Goal: Task Accomplishment & Management: Manage account settings

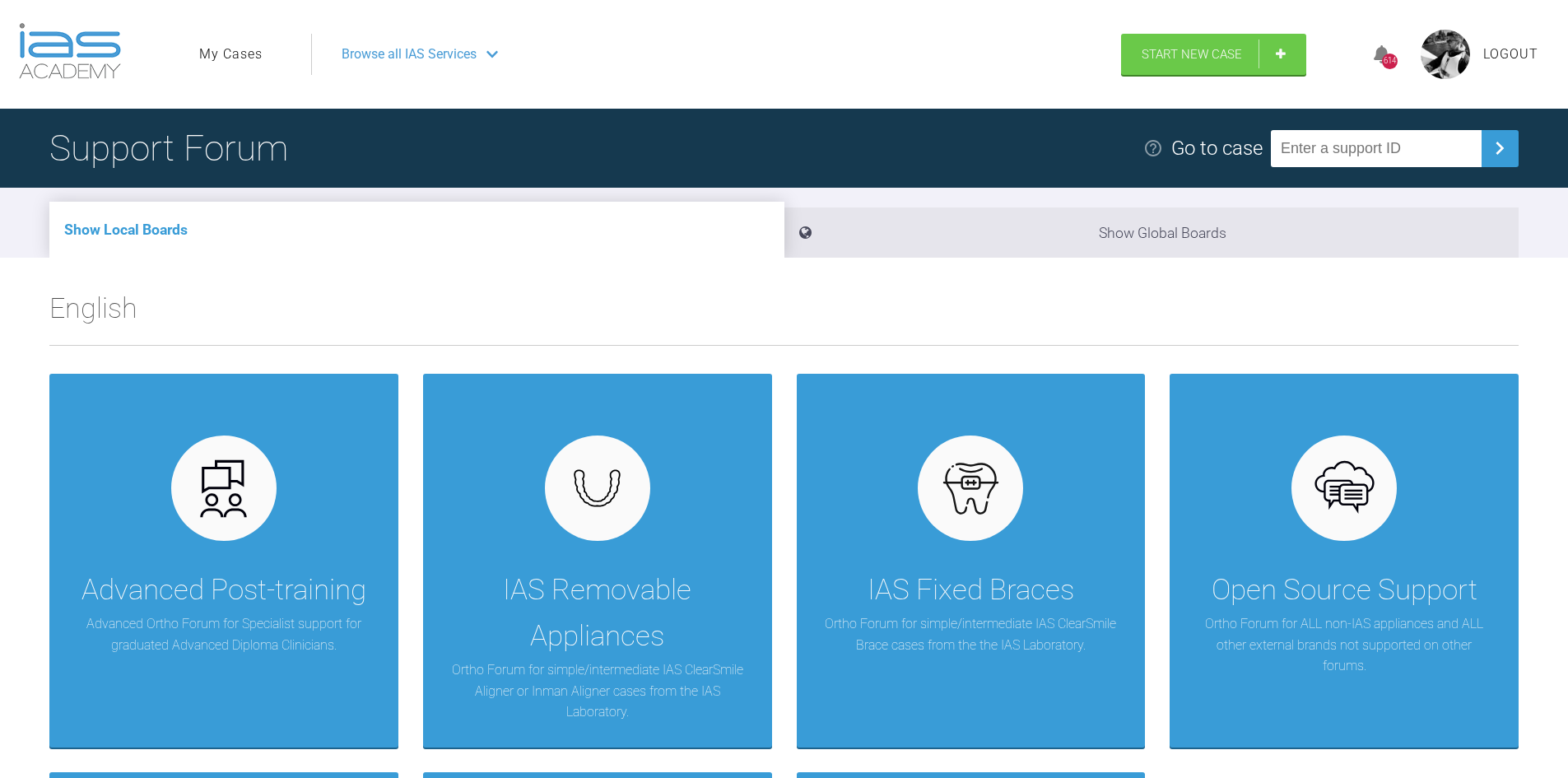
click at [254, 51] on link "My Cases" at bounding box center [231, 54] width 64 height 22
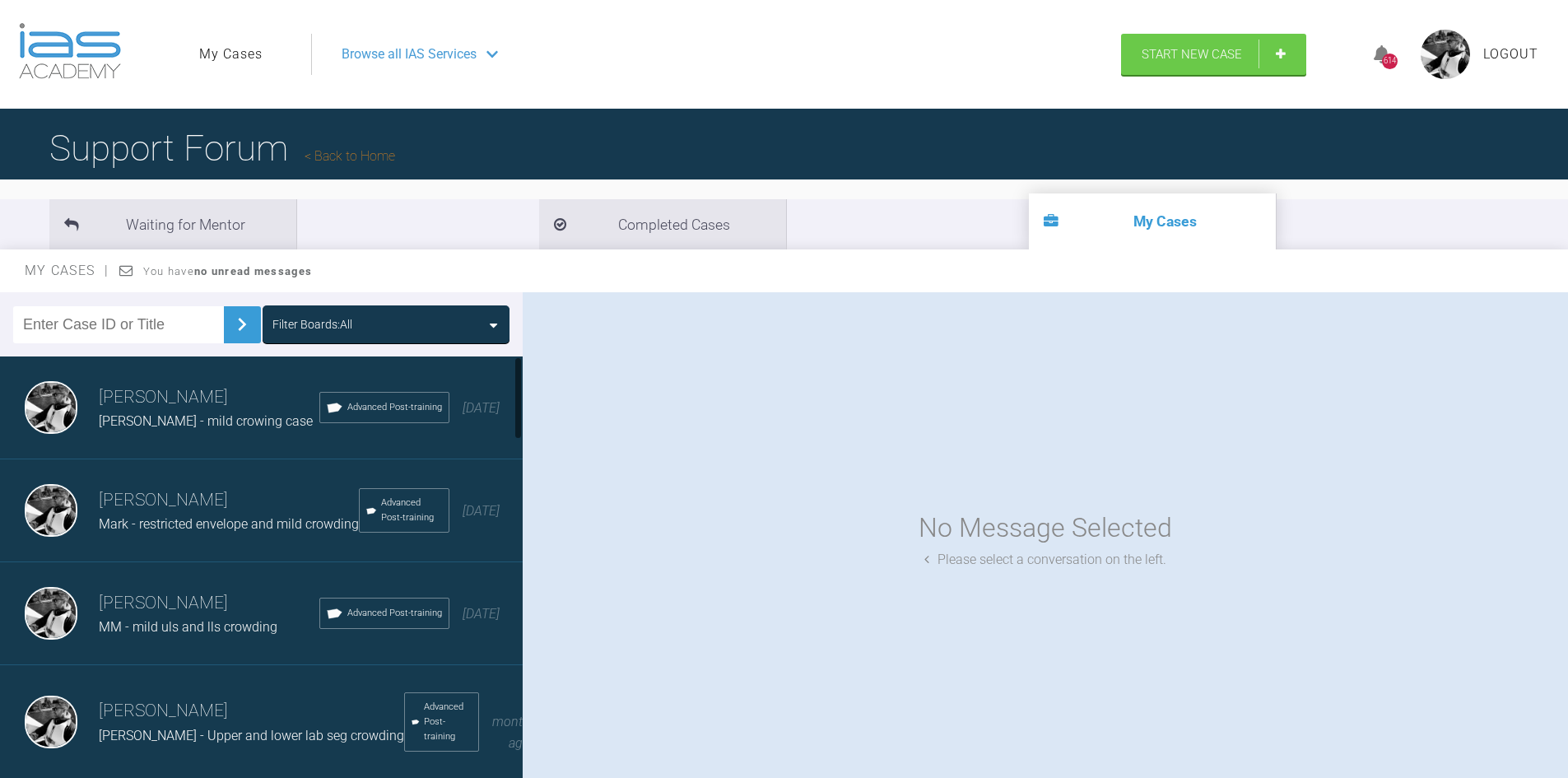
click at [185, 535] on div "Mark - restricted envelope and mild crowding" at bounding box center [228, 524] width 260 height 22
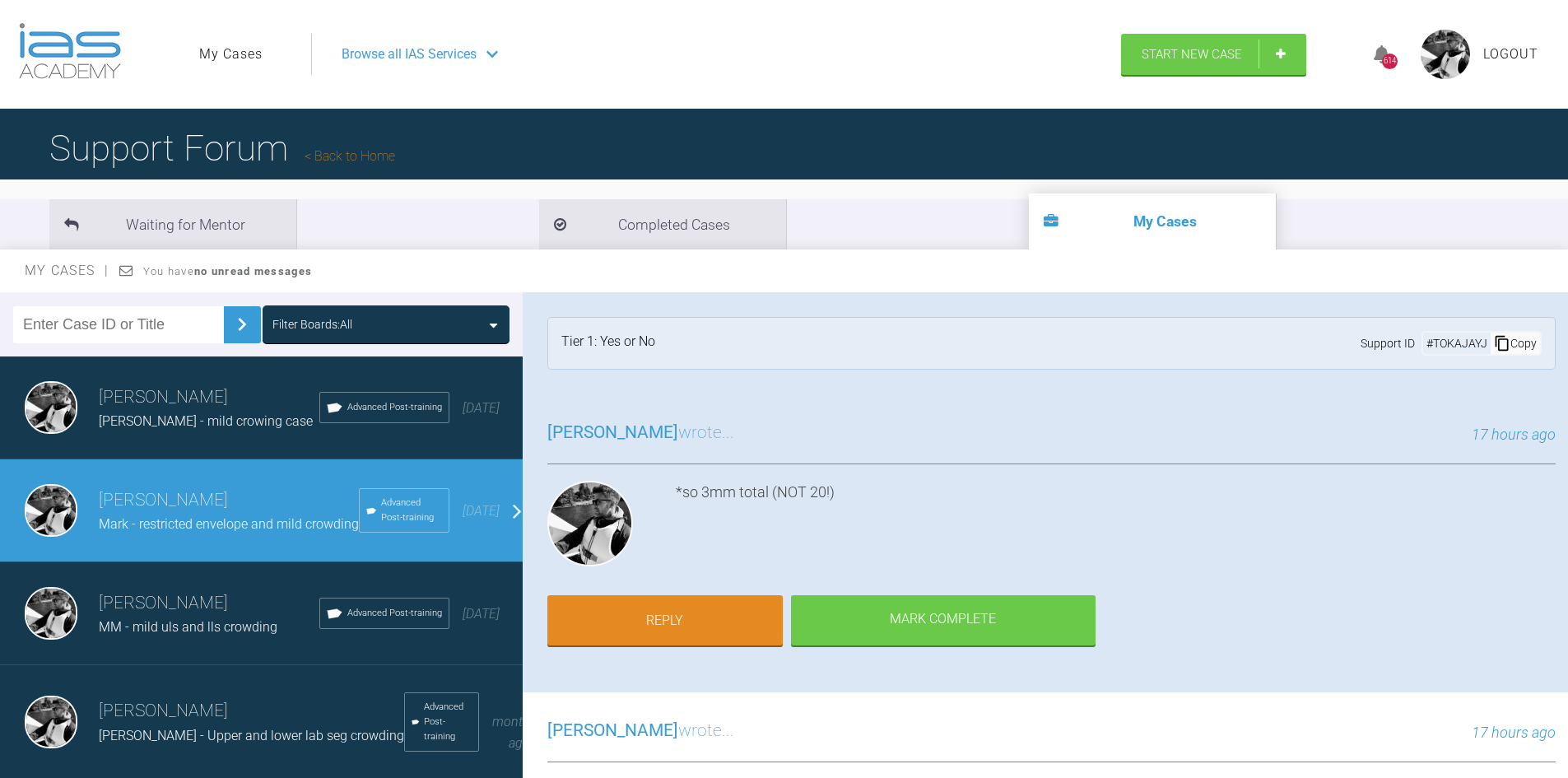
click at [190, 635] on span "MM - mild uls and lls crowding" at bounding box center [187, 626] width 179 height 16
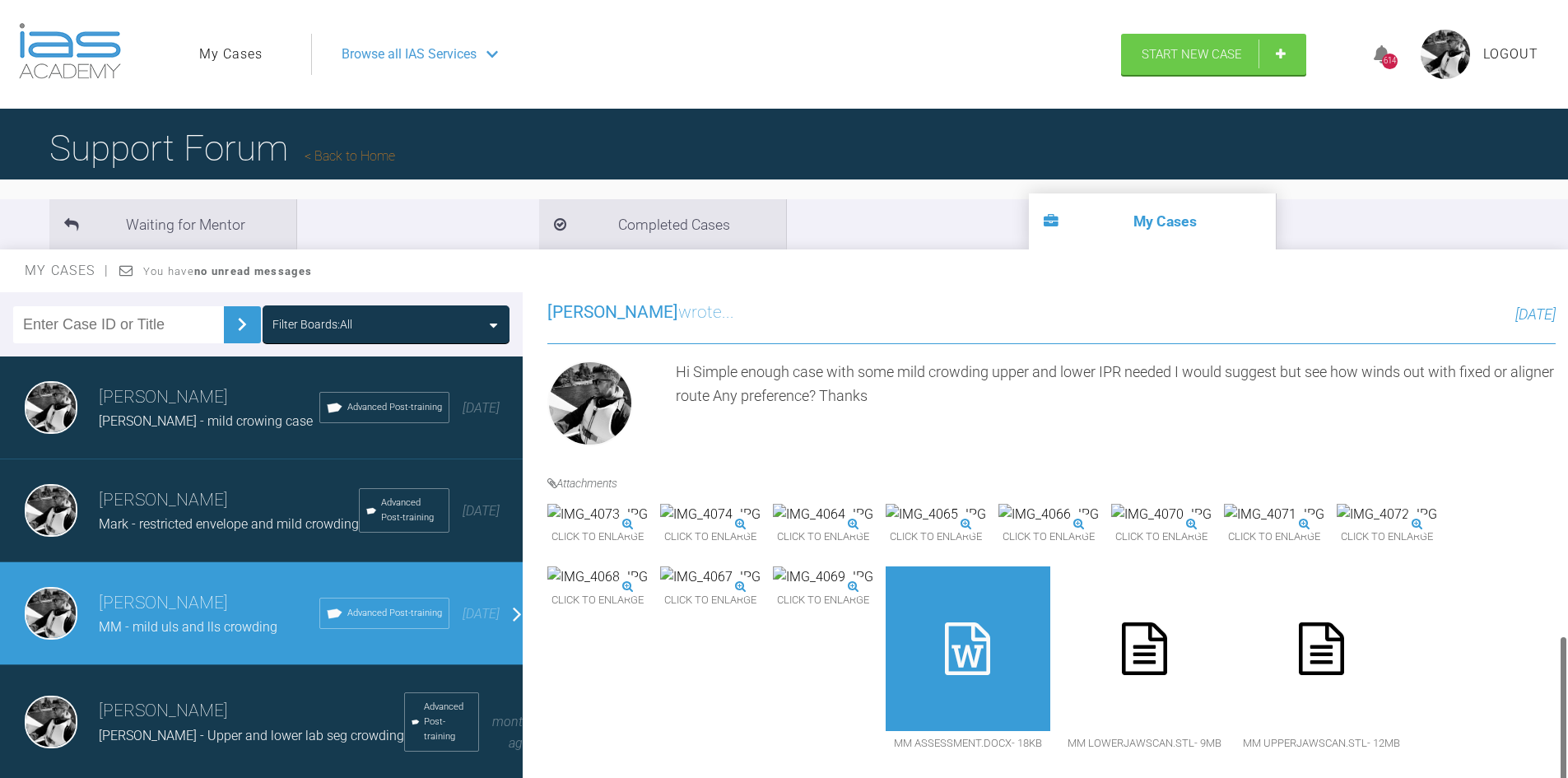
scroll to position [1123, 0]
click at [945, 639] on icon at bounding box center [967, 649] width 45 height 52
